Goal: Information Seeking & Learning: Find specific fact

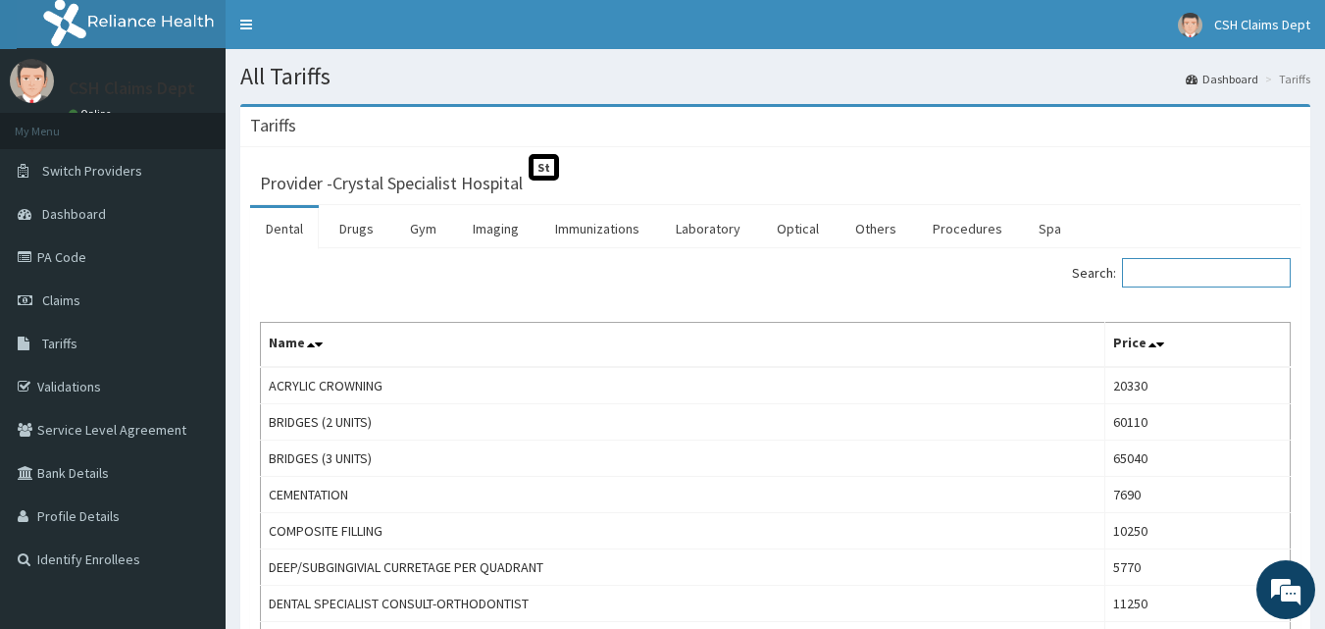
click at [1150, 271] on input "Search:" at bounding box center [1206, 272] width 169 height 29
click at [368, 229] on link "Drugs" at bounding box center [357, 228] width 66 height 41
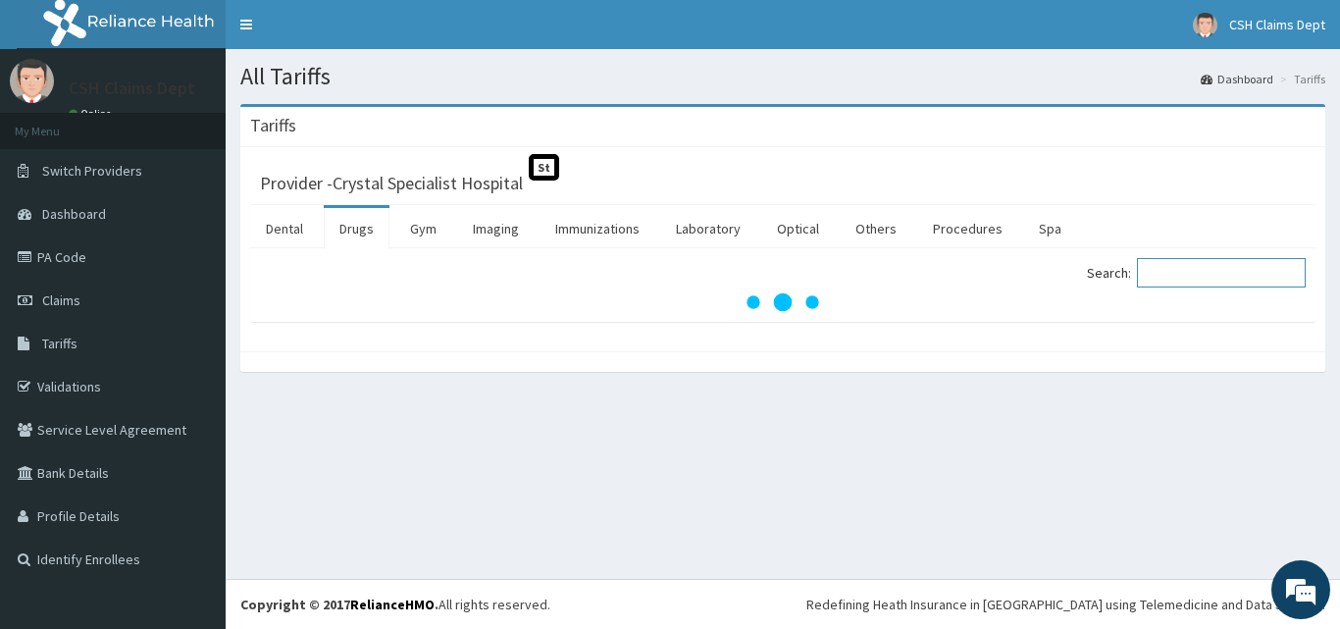
click at [1194, 273] on input "Search:" at bounding box center [1221, 272] width 169 height 29
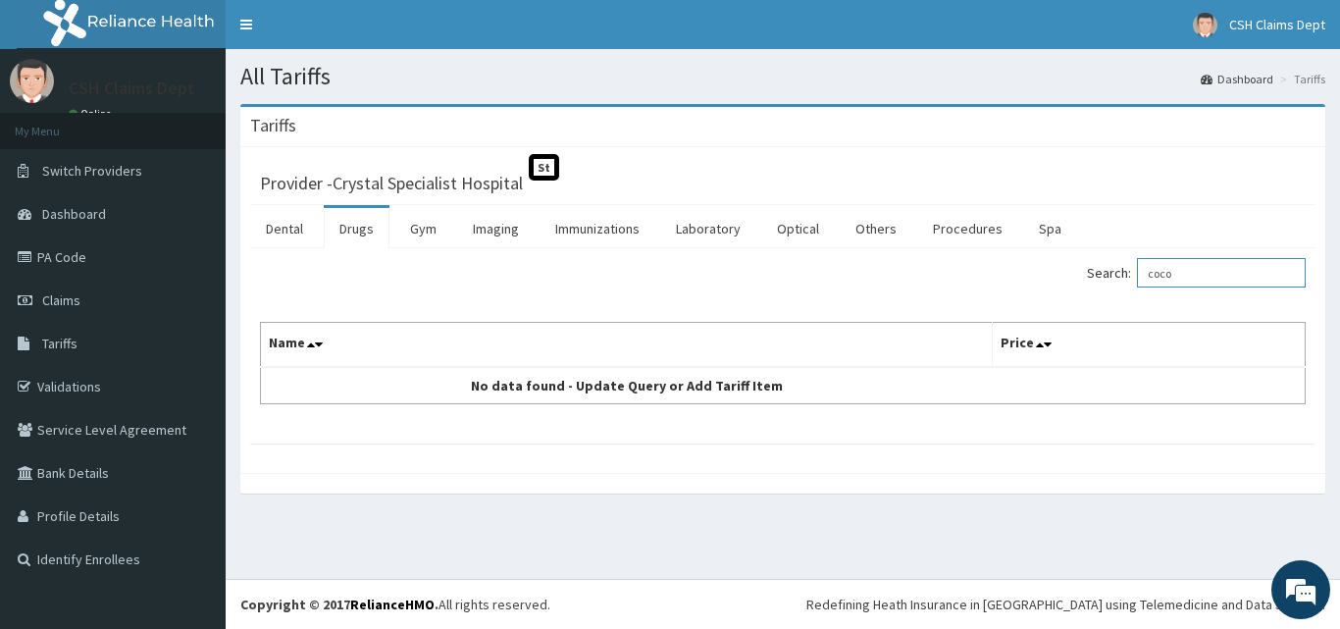
type input "coco"
click at [305, 229] on link "Dental" at bounding box center [284, 228] width 69 height 41
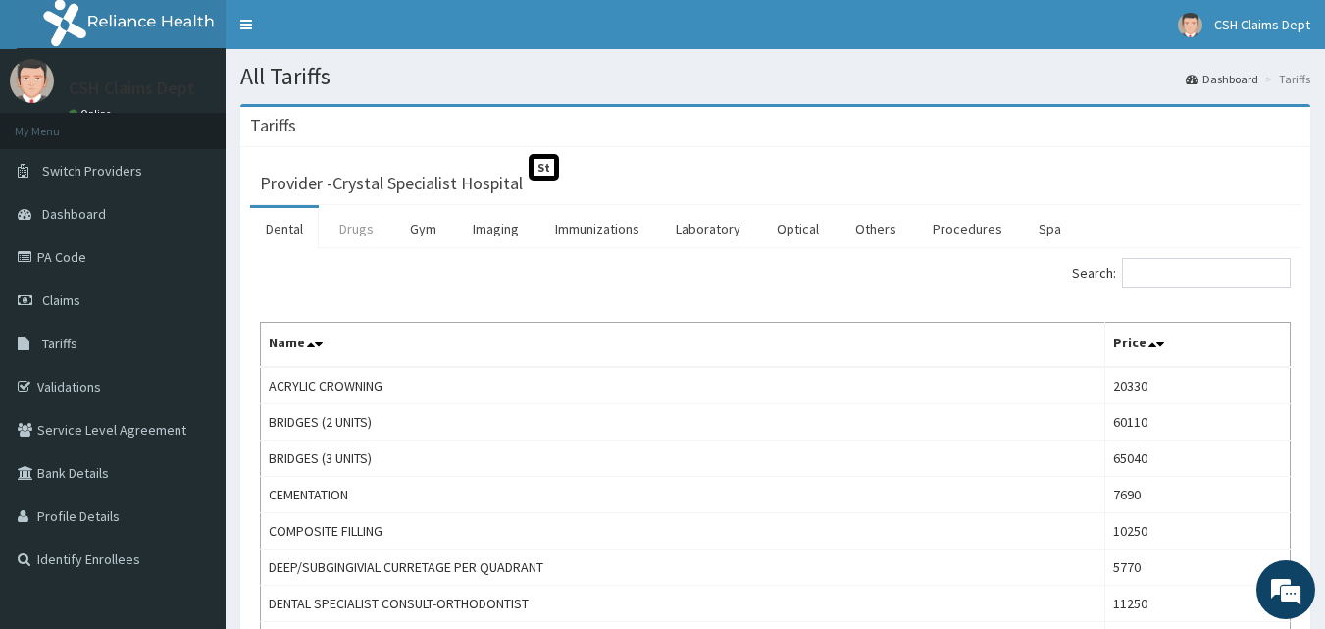
click at [346, 226] on link "Drugs" at bounding box center [357, 228] width 66 height 41
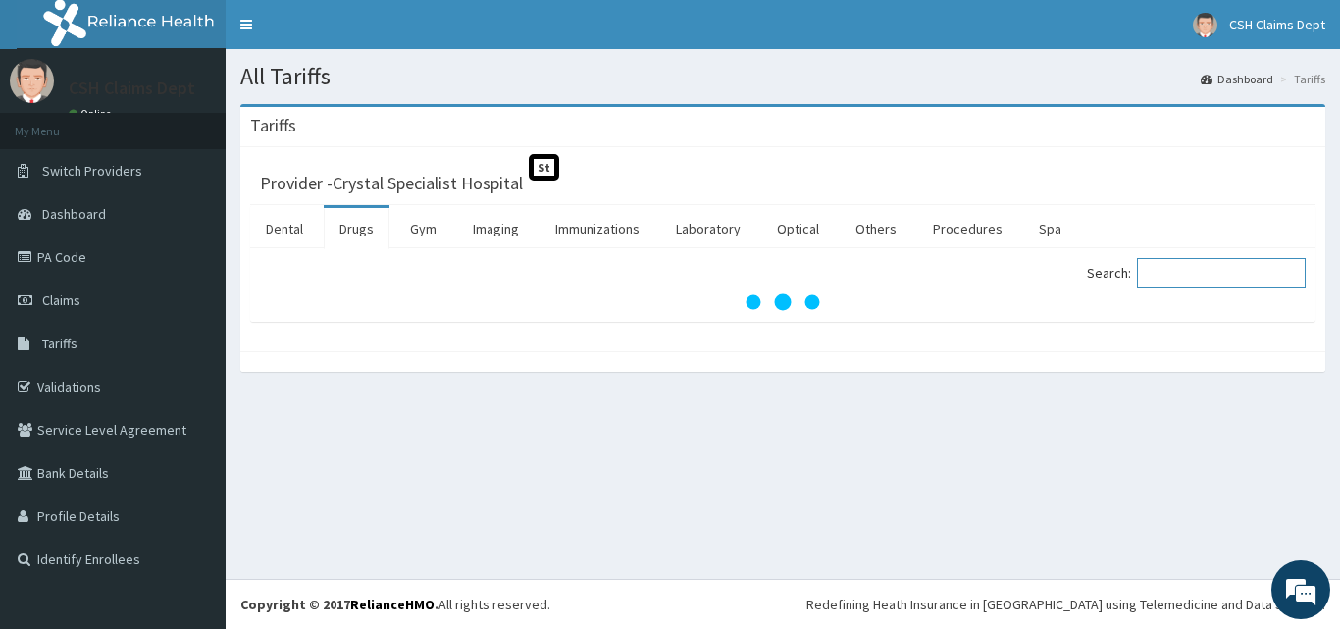
click at [1179, 276] on input "Search:" at bounding box center [1221, 272] width 169 height 29
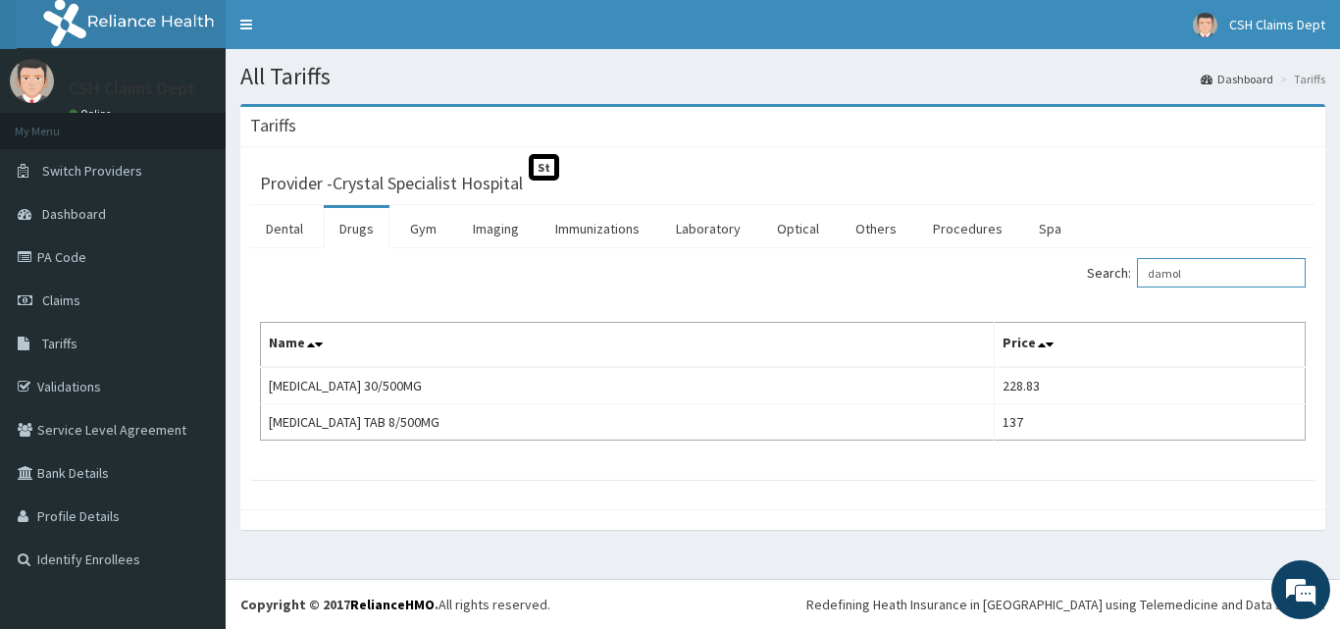
type input "damol"
click at [37, 255] on link "PA Code" at bounding box center [113, 256] width 226 height 43
